Goal: Communication & Community: Answer question/provide support

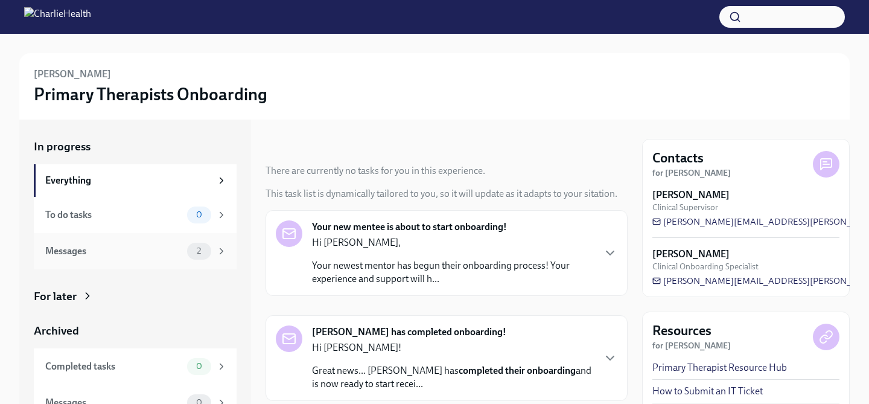
click at [104, 250] on div "Messages" at bounding box center [113, 250] width 137 height 13
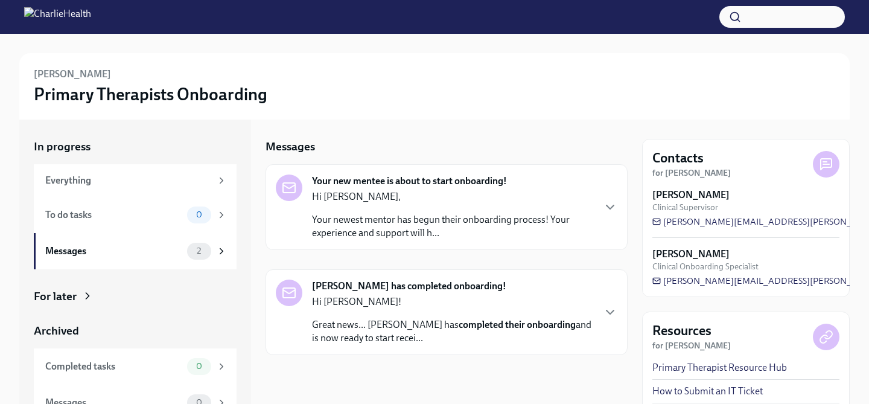
click at [355, 204] on div "Hi [PERSON_NAME], Your newest mentor has begun their onboarding process! Your e…" at bounding box center [452, 214] width 281 height 49
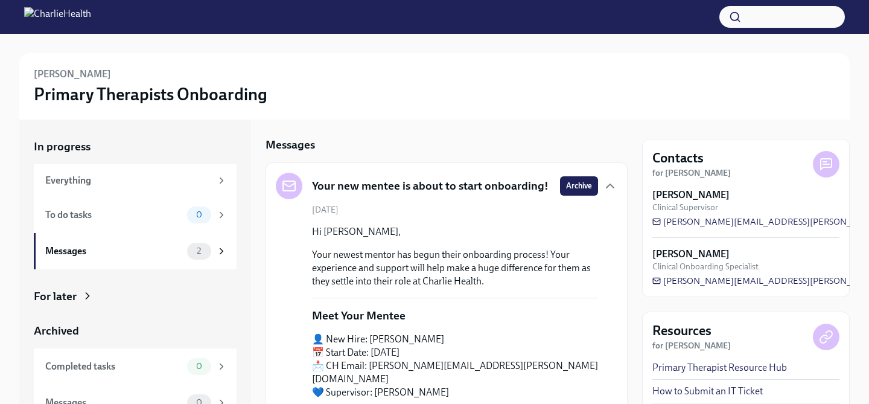
scroll to position [2, 0]
click at [379, 188] on h5 "Your new mentee is about to start onboarding!" at bounding box center [430, 185] width 236 height 16
click at [580, 183] on span "Archive" at bounding box center [579, 185] width 26 height 12
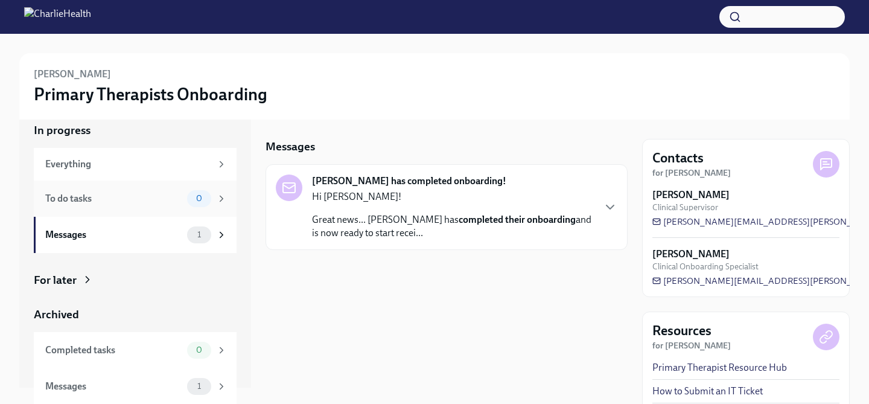
scroll to position [17, 0]
click at [119, 28] on div at bounding box center [434, 17] width 869 height 34
click at [72, 95] on h3 "Primary Therapists Onboarding" at bounding box center [150, 94] width 233 height 22
click at [76, 151] on div "Everything" at bounding box center [135, 163] width 203 height 33
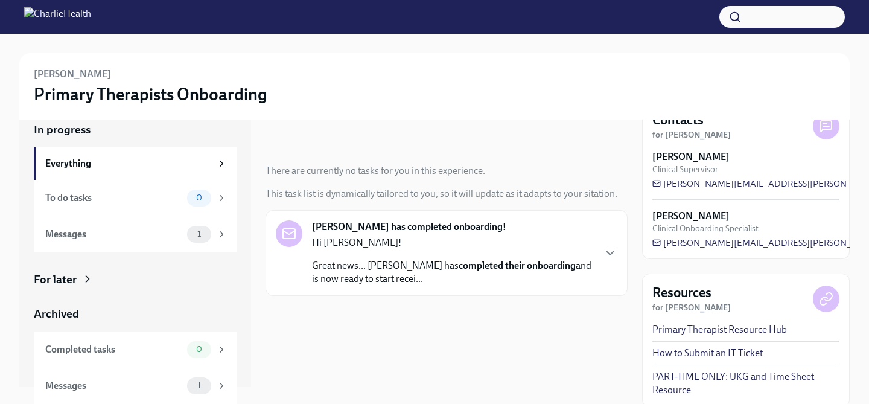
scroll to position [41, 0]
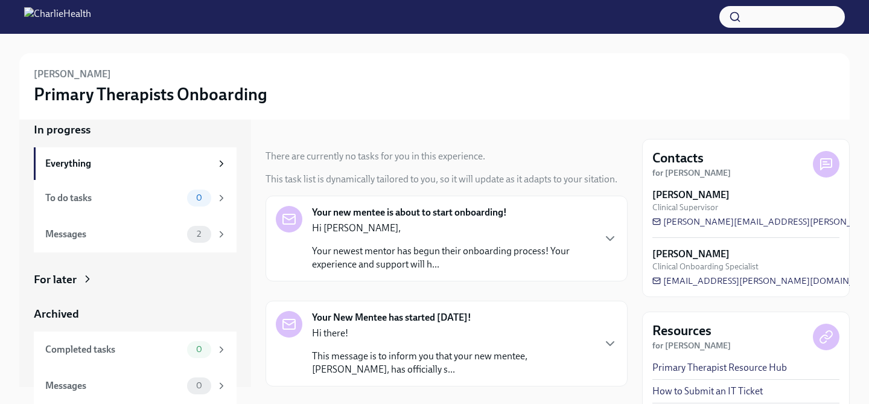
scroll to position [35, 0]
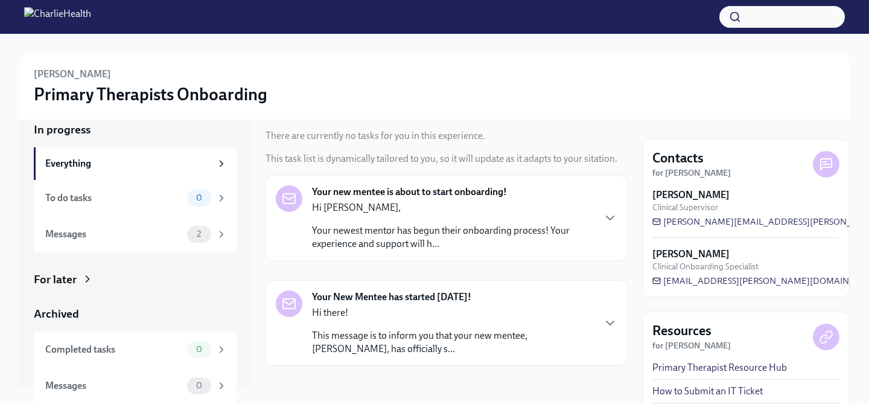
click at [504, 226] on p "Your newest mentor has begun their onboarding process! Your experience and supp…" at bounding box center [452, 237] width 281 height 27
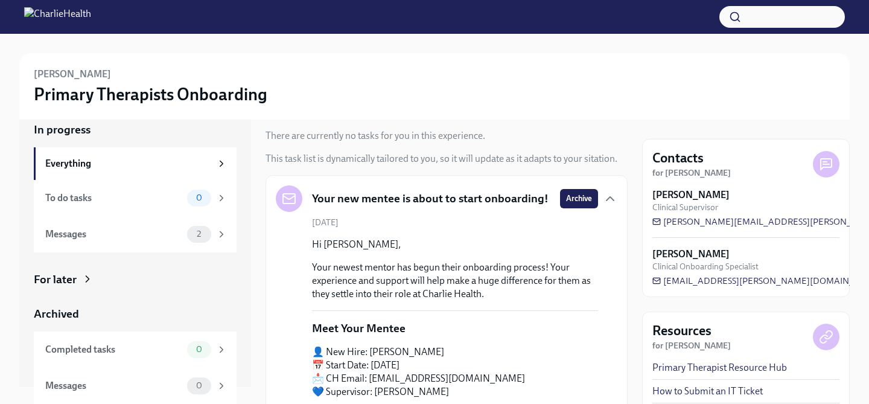
click at [513, 206] on h5 "Your new mentee is about to start onboarding!" at bounding box center [430, 199] width 236 height 16
click at [604, 198] on icon "button" at bounding box center [610, 198] width 14 height 14
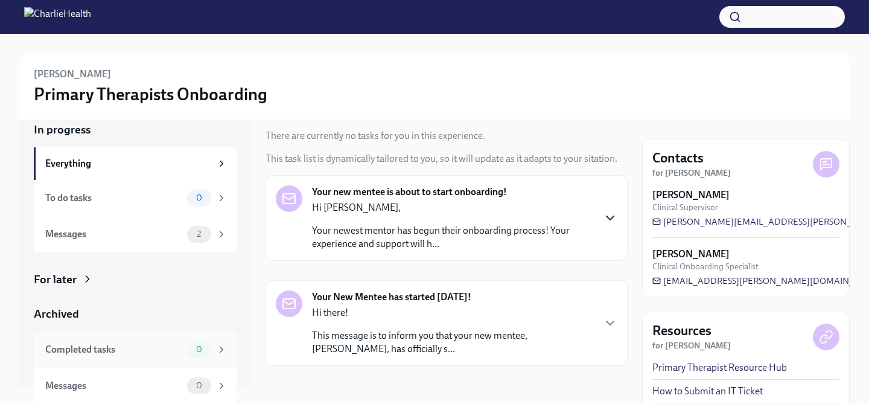
click at [89, 354] on div "Completed tasks" at bounding box center [113, 349] width 137 height 13
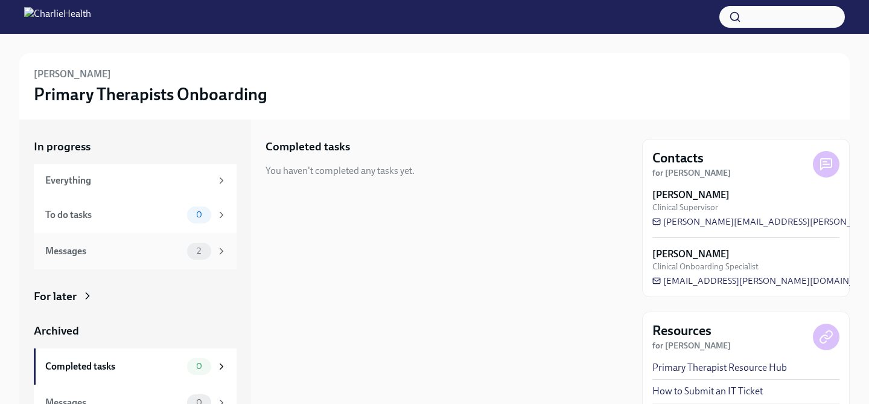
click at [135, 247] on div "Messages" at bounding box center [113, 250] width 137 height 13
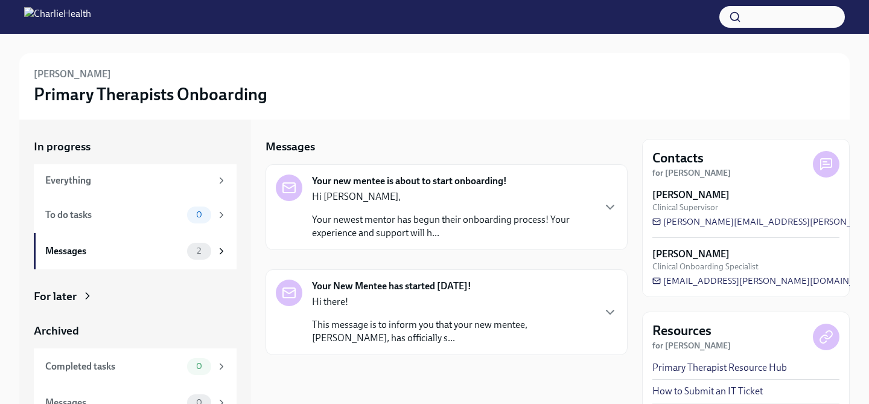
click at [455, 221] on p "Your newest mentor has begun their onboarding process! Your experience and supp…" at bounding box center [452, 226] width 281 height 27
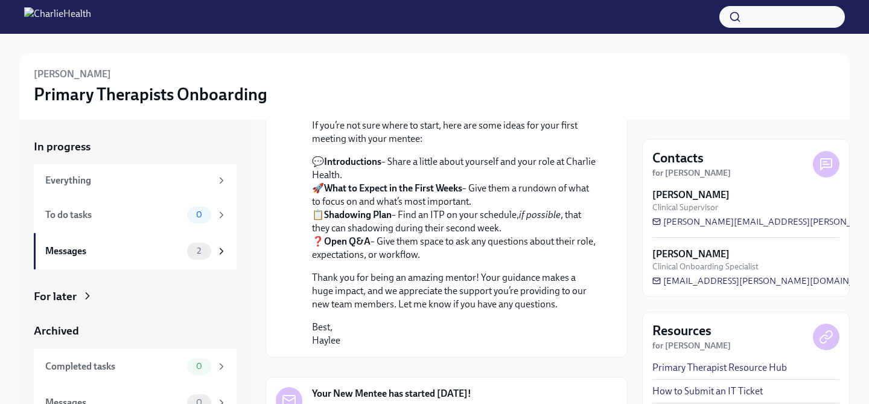
scroll to position [654, 0]
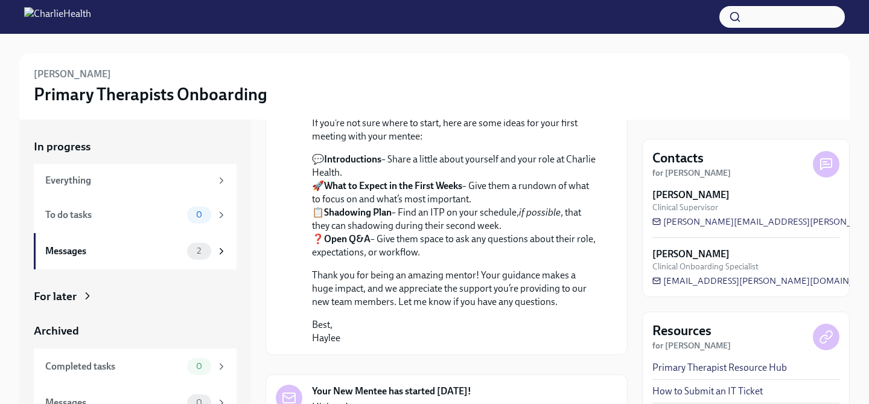
drag, startPoint x: 440, startPoint y: 261, endPoint x: 304, endPoint y: 214, distance: 144.2
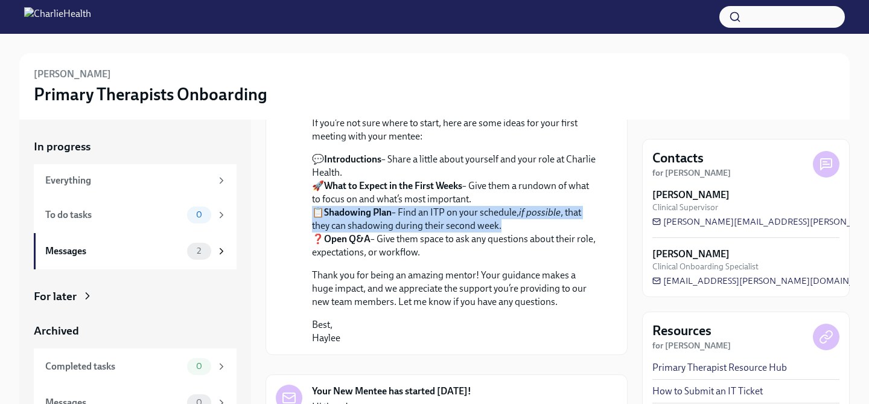
drag, startPoint x: 311, startPoint y: 215, endPoint x: 524, endPoint y: 232, distance: 213.6
click at [524, 232] on p "💬 Introductions – Share a little about yourself and your role at Charlie Health…" at bounding box center [455, 206] width 286 height 106
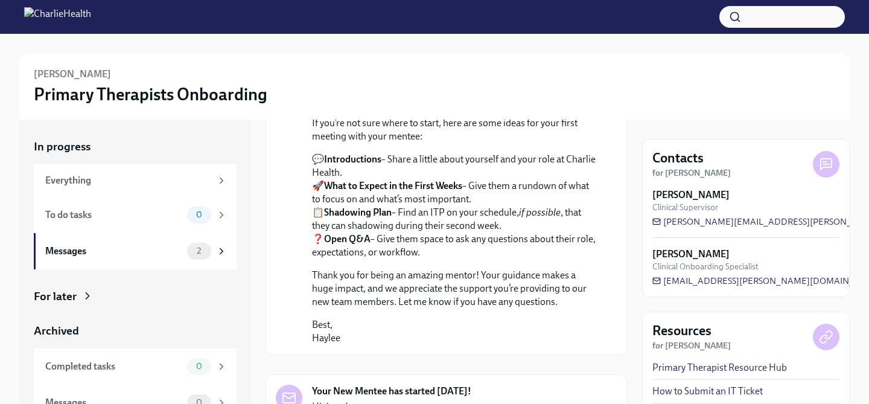
drag, startPoint x: 469, startPoint y: 258, endPoint x: 314, endPoint y: 242, distance: 156.5
click at [314, 242] on p "💬 Introductions – Share a little about yourself and your role at Charlie Health…" at bounding box center [455, 206] width 286 height 106
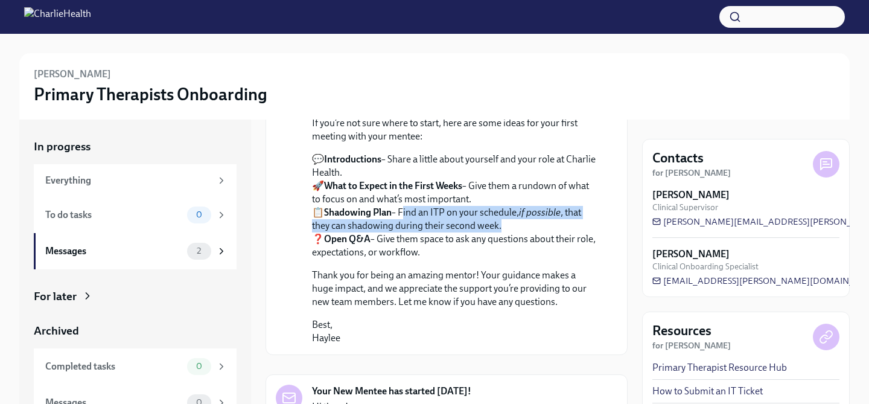
drag, startPoint x: 401, startPoint y: 220, endPoint x: 502, endPoint y: 229, distance: 101.1
click at [502, 229] on p "💬 Introductions – Share a little about yourself and your role at Charlie Health…" at bounding box center [455, 206] width 286 height 106
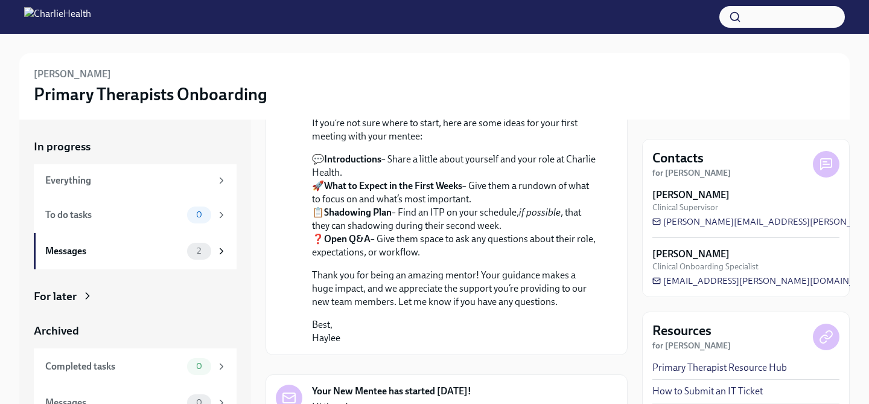
click at [502, 229] on p "💬 Introductions – Share a little about yourself and your role at Charlie Health…" at bounding box center [455, 206] width 286 height 106
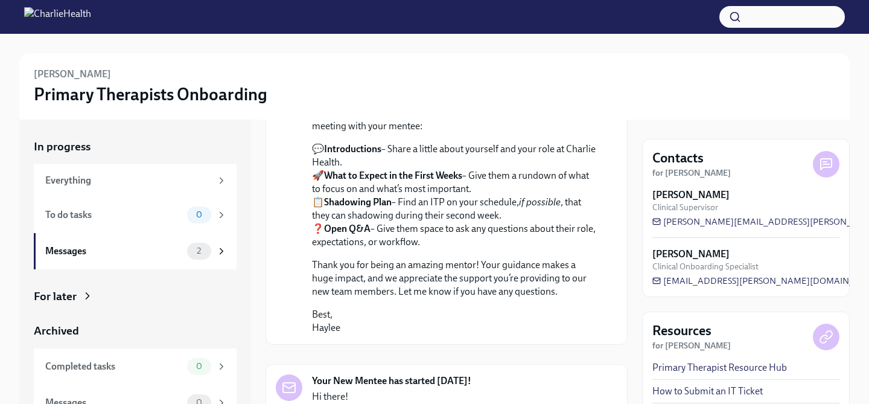
scroll to position [753, 0]
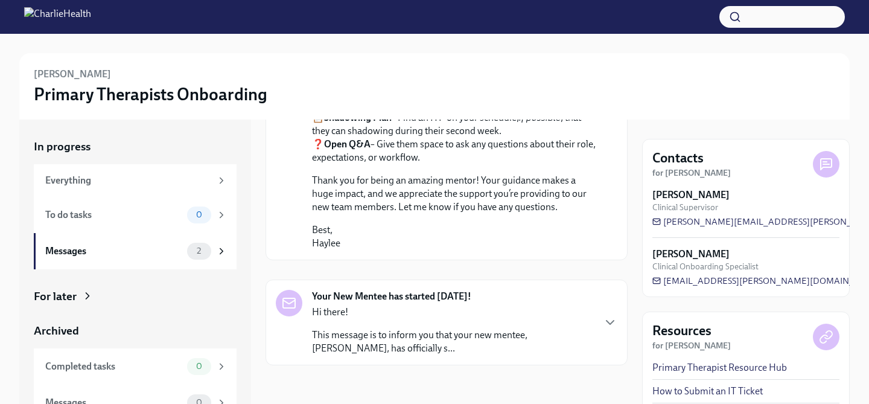
click at [446, 340] on p "This message is to inform you that your new mentee, Niusha Karkehabadi, has off…" at bounding box center [452, 341] width 281 height 27
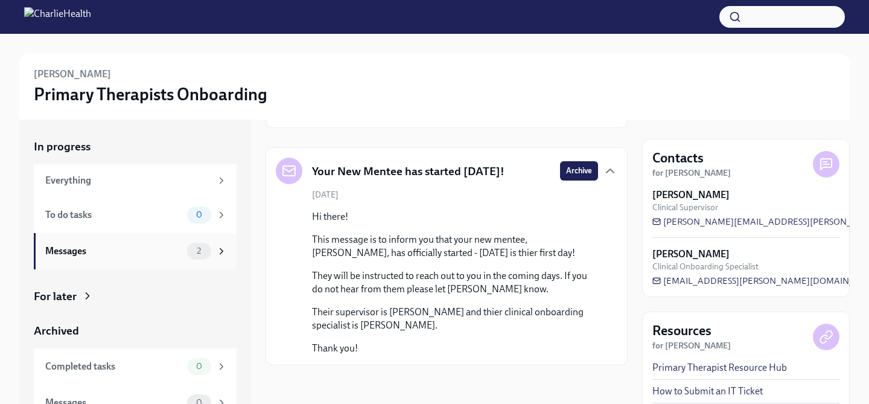
scroll to position [17, 0]
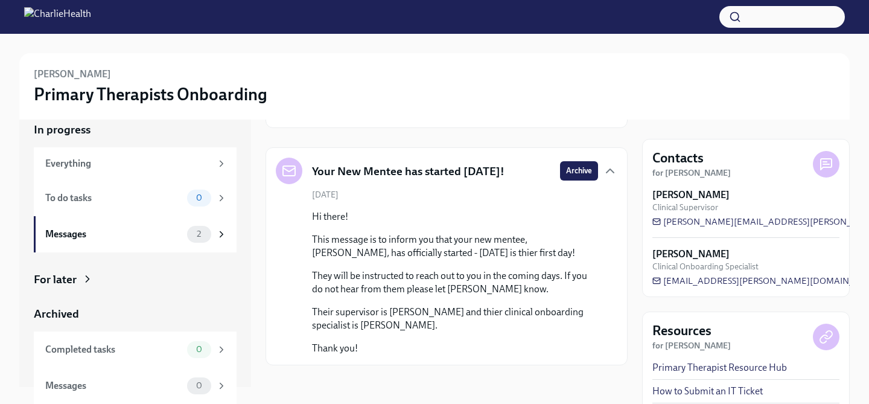
click at [449, 182] on div "Your New Mentee has started Today!" at bounding box center [390, 170] width 229 height 27
click at [533, 166] on div "Your New Mentee has started Today! Archive" at bounding box center [446, 170] width 341 height 27
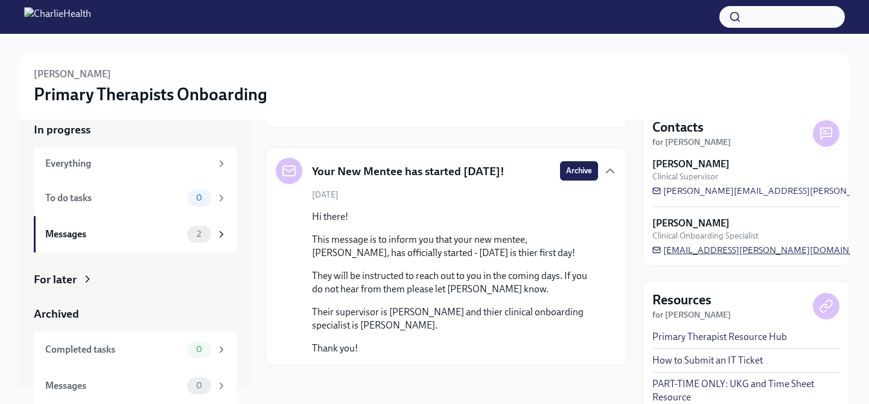
scroll to position [16, 0]
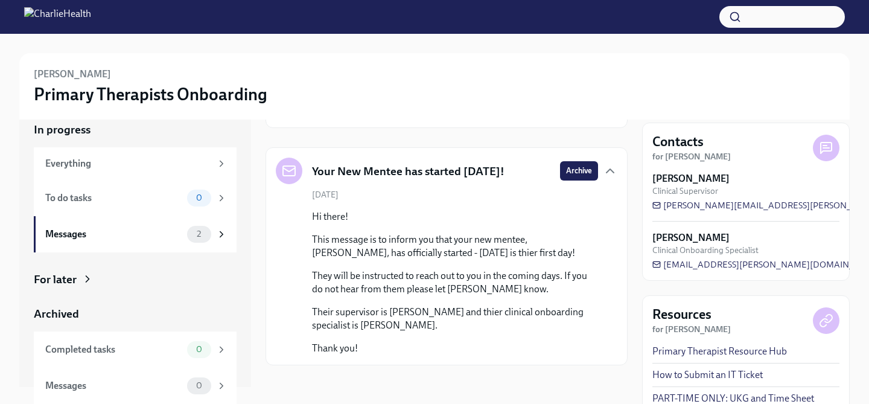
drag, startPoint x: 749, startPoint y: 177, endPoint x: 654, endPoint y: 179, distance: 95.3
click at [654, 179] on div "Stephanie Pennacchia Clinical Supervisor" at bounding box center [745, 184] width 187 height 25
copy strong "Stephanie Pennacchia"
drag, startPoint x: 529, startPoint y: 239, endPoint x: 557, endPoint y: 239, distance: 27.8
click at [557, 239] on p "This message is to inform you that your new mentee, Niusha Karkehabadi, has off…" at bounding box center [455, 246] width 286 height 27
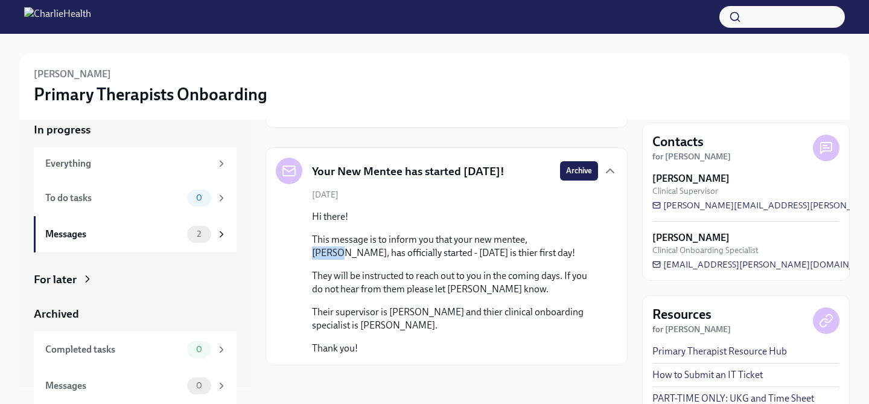
copy p "Niusha"
